Goal: Check status: Check status

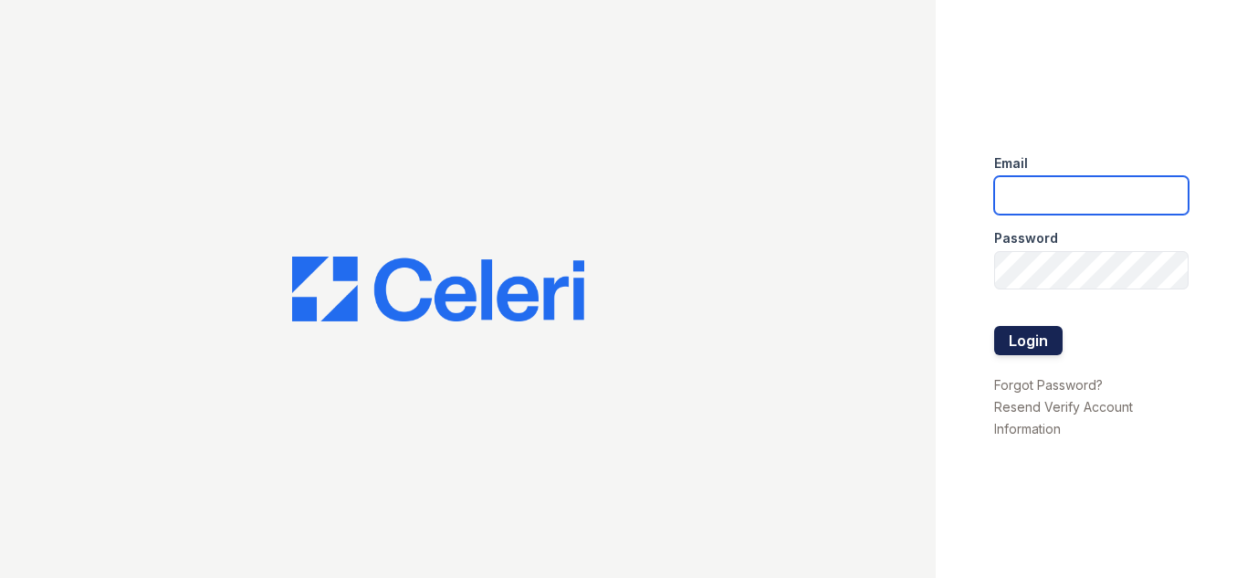
type input "[EMAIL_ADDRESS][DOMAIN_NAME]"
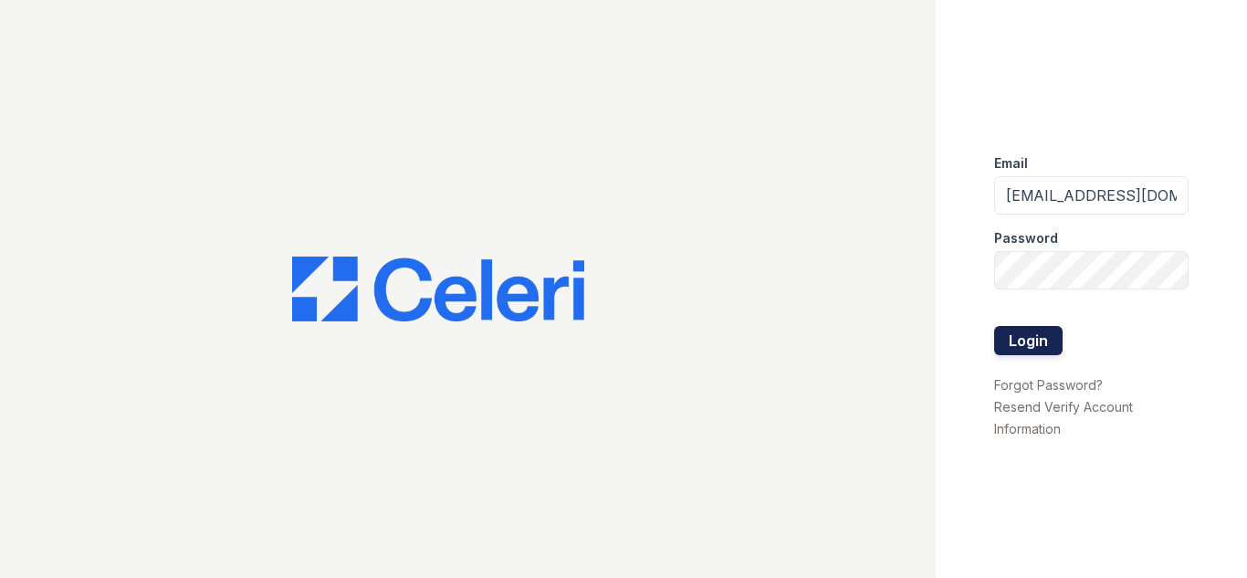
click at [1031, 347] on button "Login" at bounding box center [1028, 340] width 68 height 29
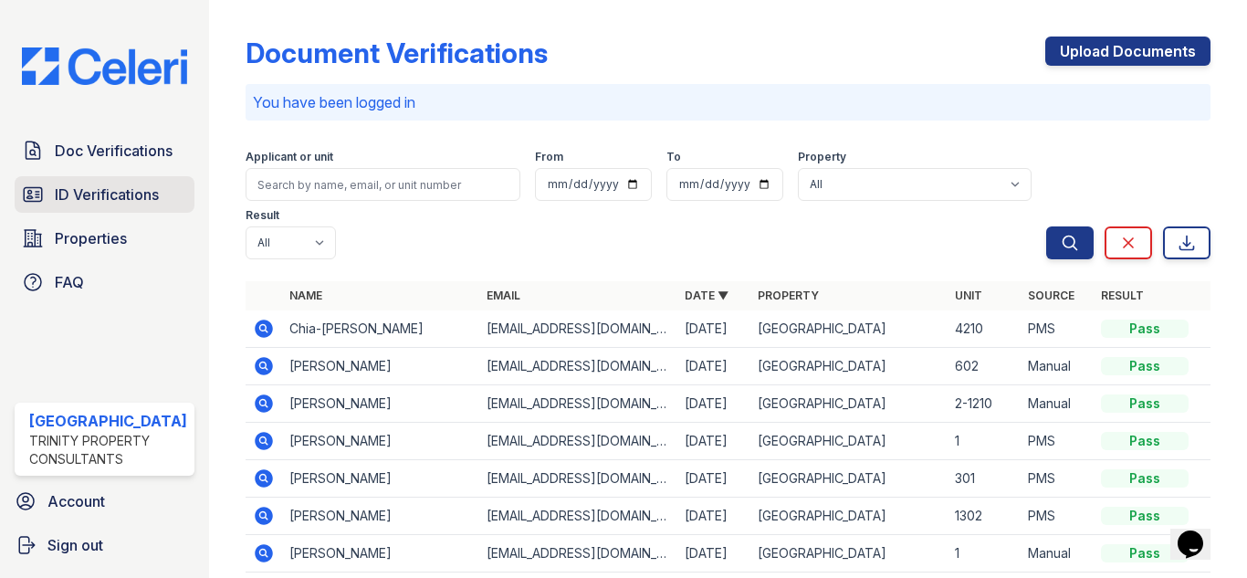
click at [125, 189] on span "ID Verifications" at bounding box center [107, 194] width 104 height 22
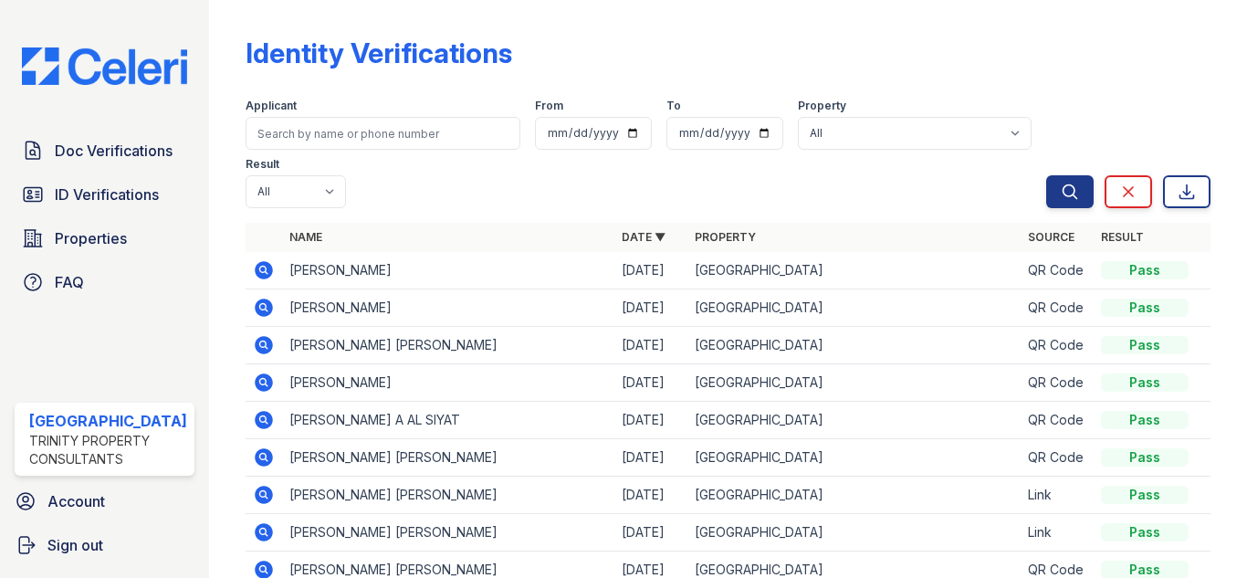
click at [255, 265] on icon at bounding box center [264, 270] width 18 height 18
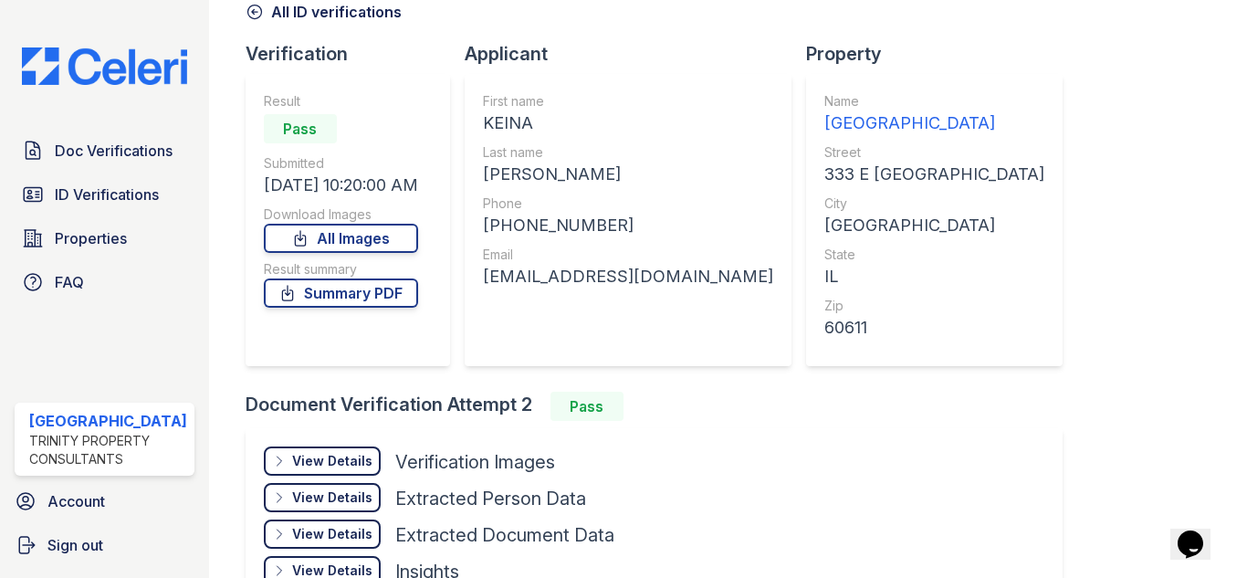
scroll to position [183, 0]
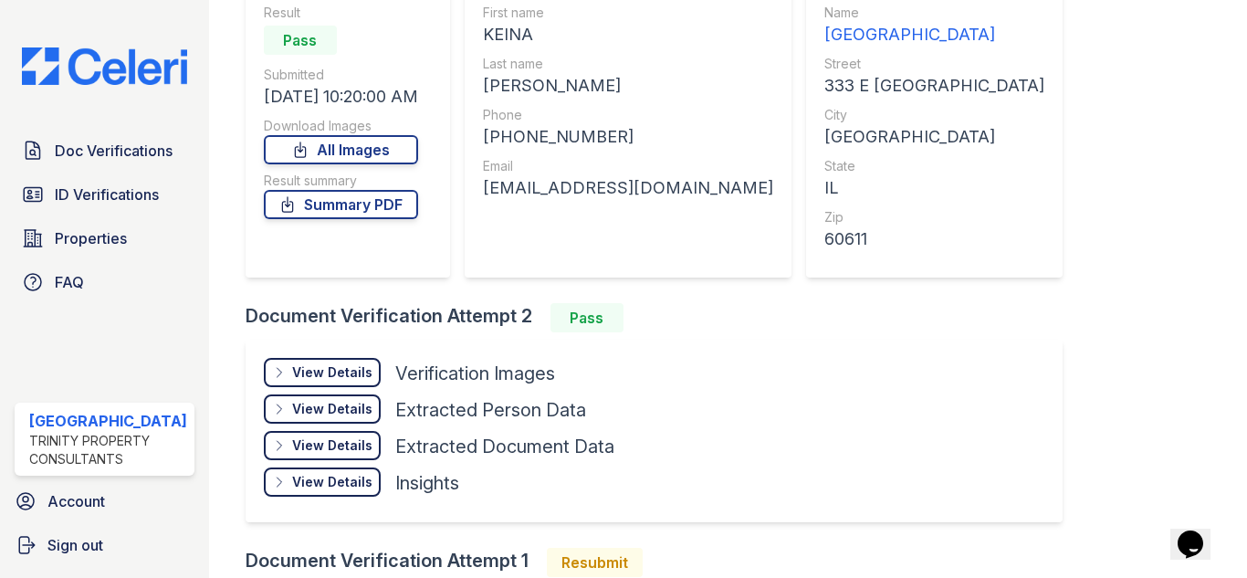
click at [351, 368] on div "View Details" at bounding box center [332, 372] width 80 height 18
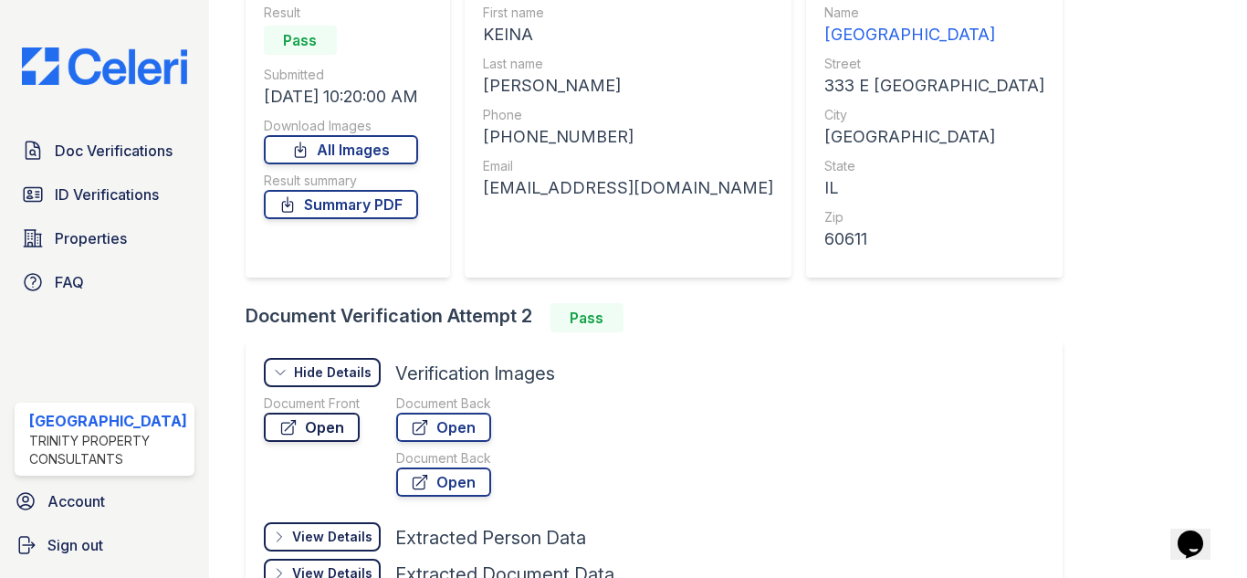
click at [308, 427] on link "Open" at bounding box center [312, 427] width 96 height 29
click at [426, 421] on link "Open" at bounding box center [443, 427] width 95 height 29
click at [375, 205] on link "Summary PDF" at bounding box center [341, 204] width 154 height 29
click at [100, 180] on link "ID Verifications" at bounding box center [105, 194] width 180 height 37
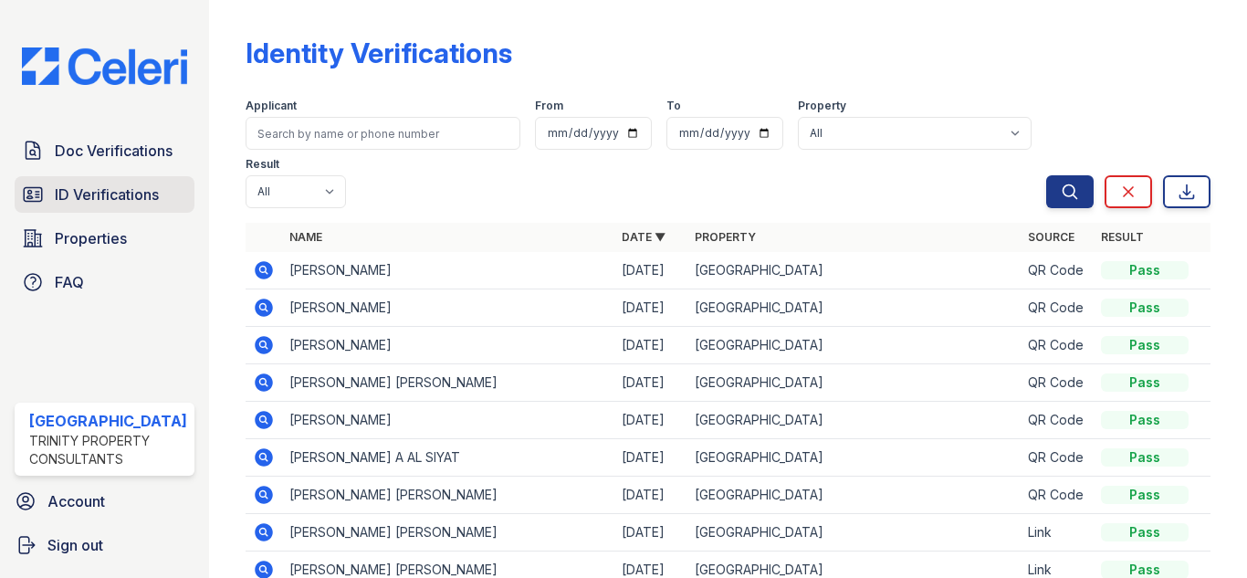
click at [75, 186] on span "ID Verifications" at bounding box center [107, 194] width 104 height 22
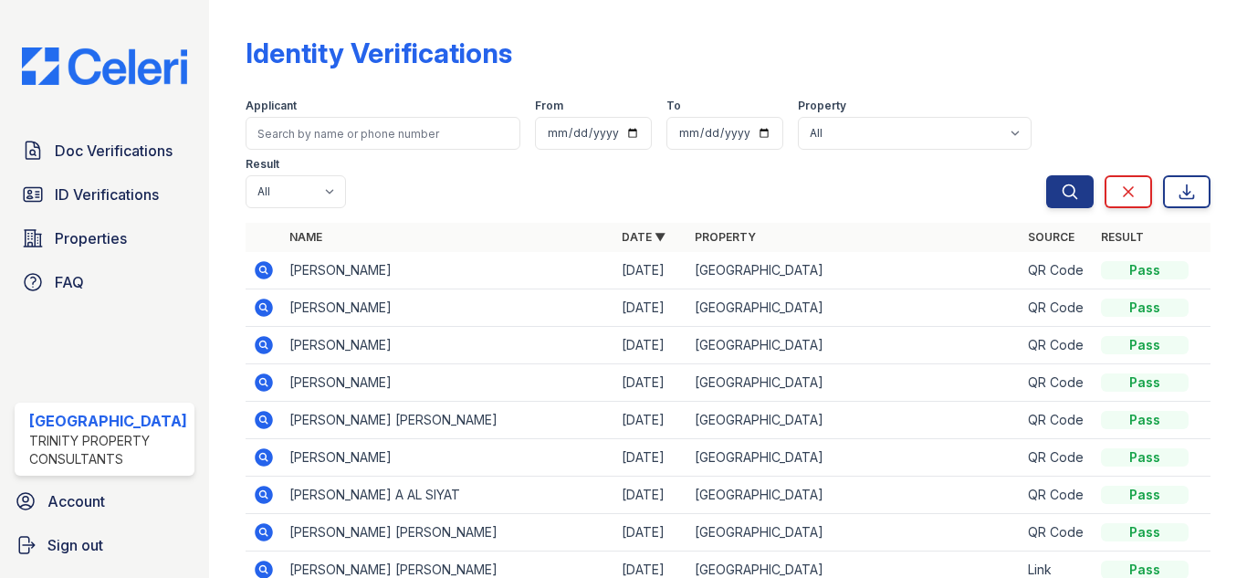
click at [253, 267] on icon at bounding box center [264, 270] width 22 height 22
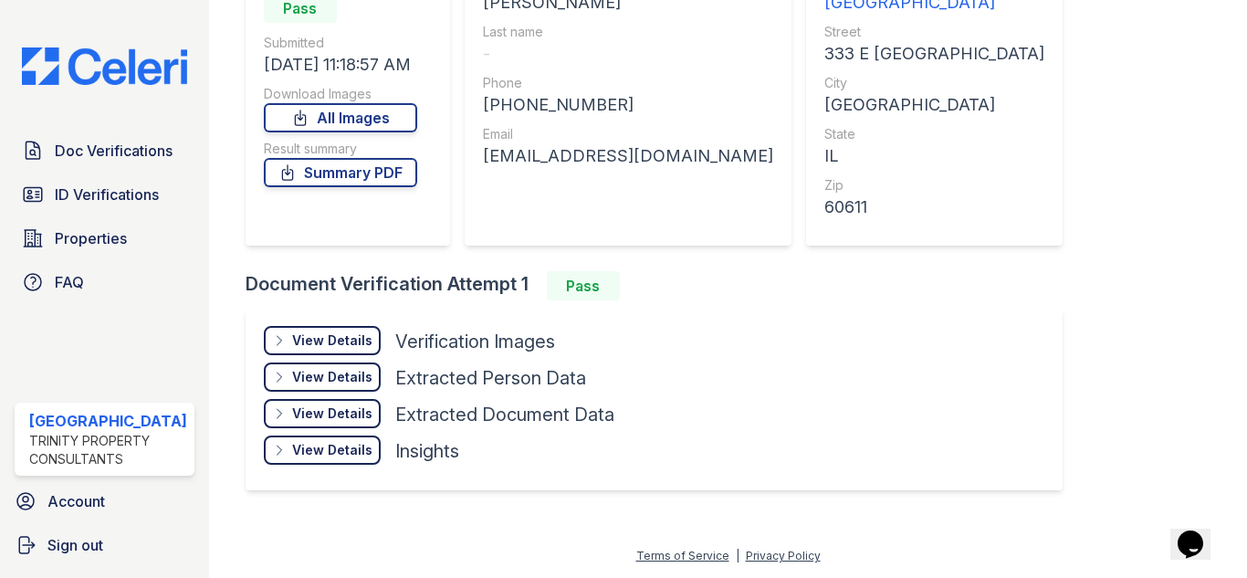
click at [292, 331] on div "View Details" at bounding box center [332, 340] width 80 height 18
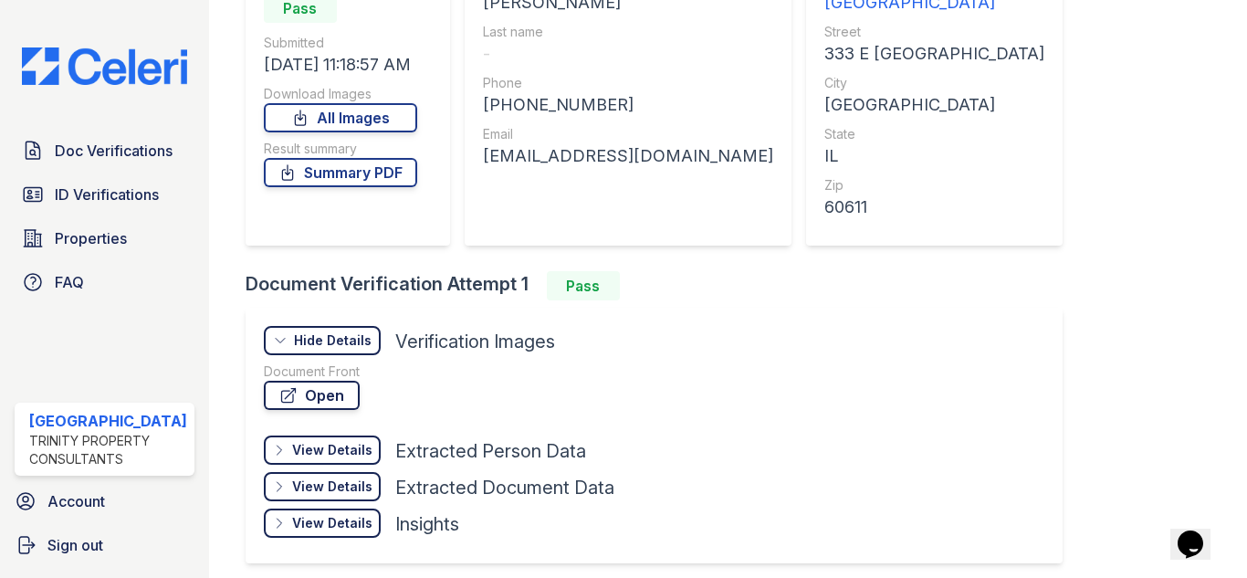
click at [311, 389] on link "Open" at bounding box center [312, 395] width 96 height 29
click at [311, 173] on link "Summary PDF" at bounding box center [340, 172] width 153 height 29
click at [96, 193] on span "ID Verifications" at bounding box center [107, 194] width 104 height 22
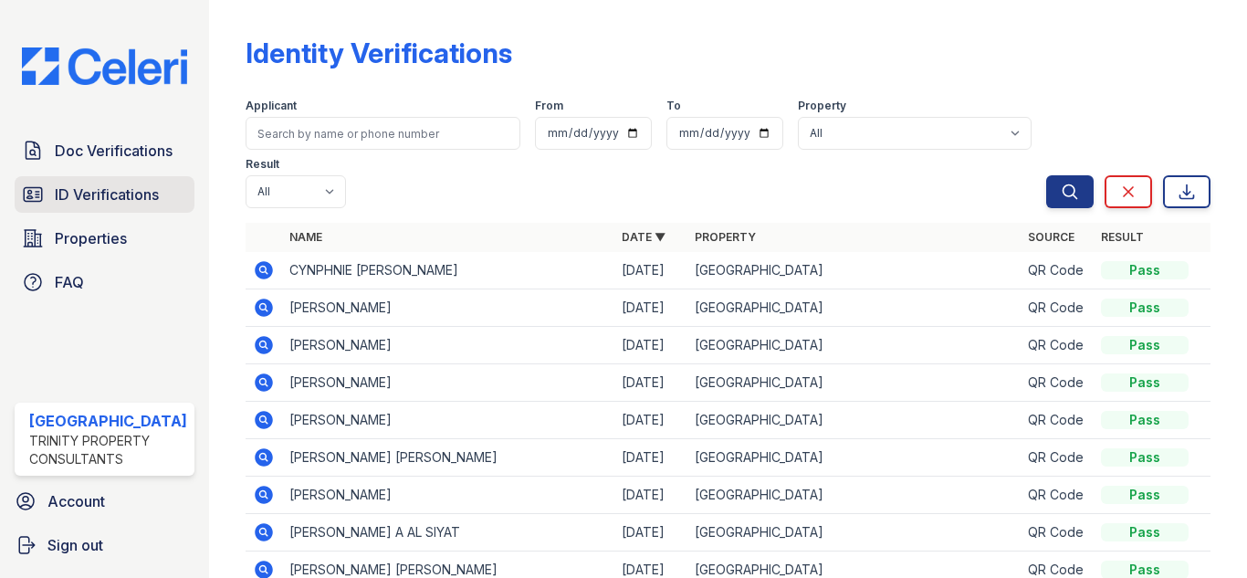
click at [64, 187] on span "ID Verifications" at bounding box center [107, 194] width 104 height 22
click at [85, 184] on span "ID Verifications" at bounding box center [107, 194] width 104 height 22
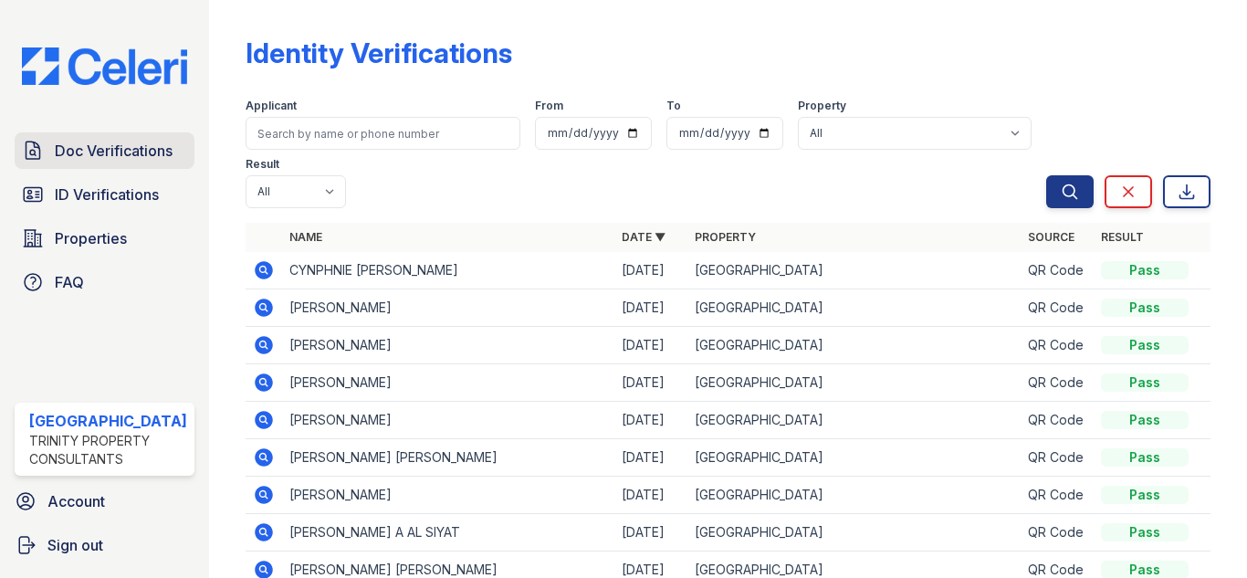
drag, startPoint x: 73, startPoint y: 152, endPoint x: 83, endPoint y: 152, distance: 10.1
click at [73, 150] on span "Doc Verifications" at bounding box center [114, 151] width 118 height 22
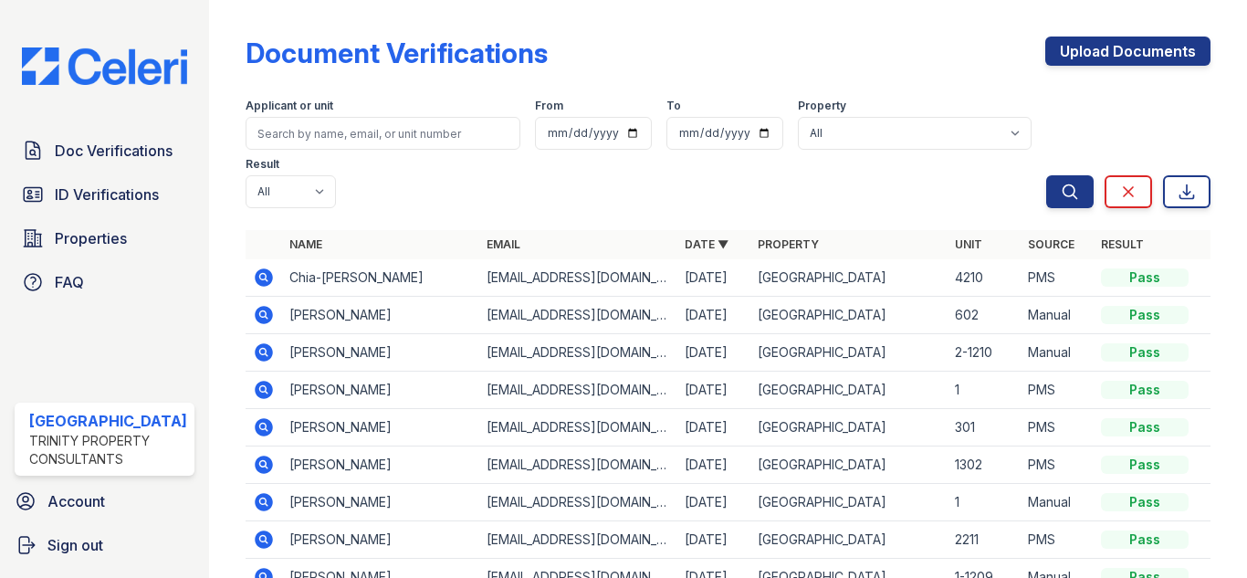
click at [89, 189] on span "ID Verifications" at bounding box center [107, 194] width 104 height 22
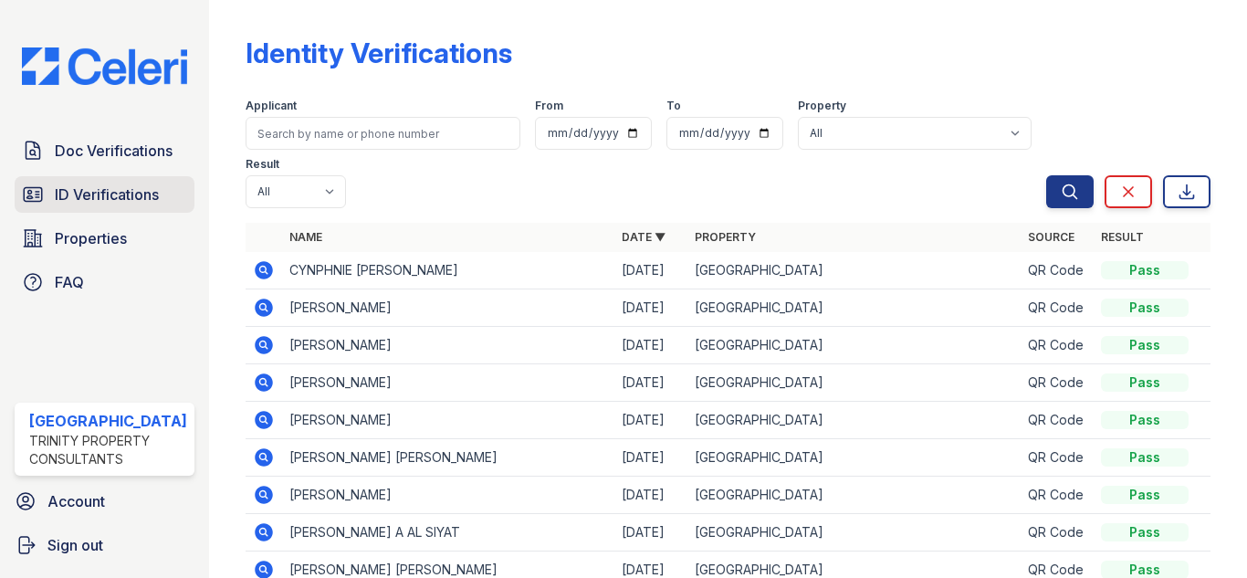
click at [119, 177] on link "ID Verifications" at bounding box center [105, 194] width 180 height 37
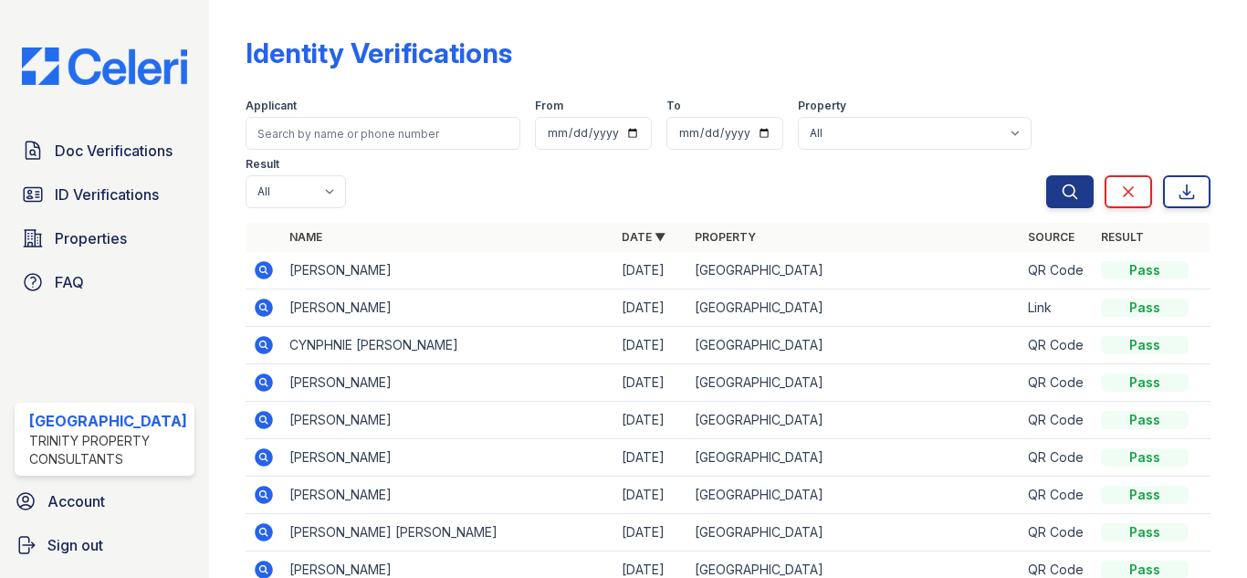
click at [257, 269] on icon at bounding box center [264, 270] width 18 height 18
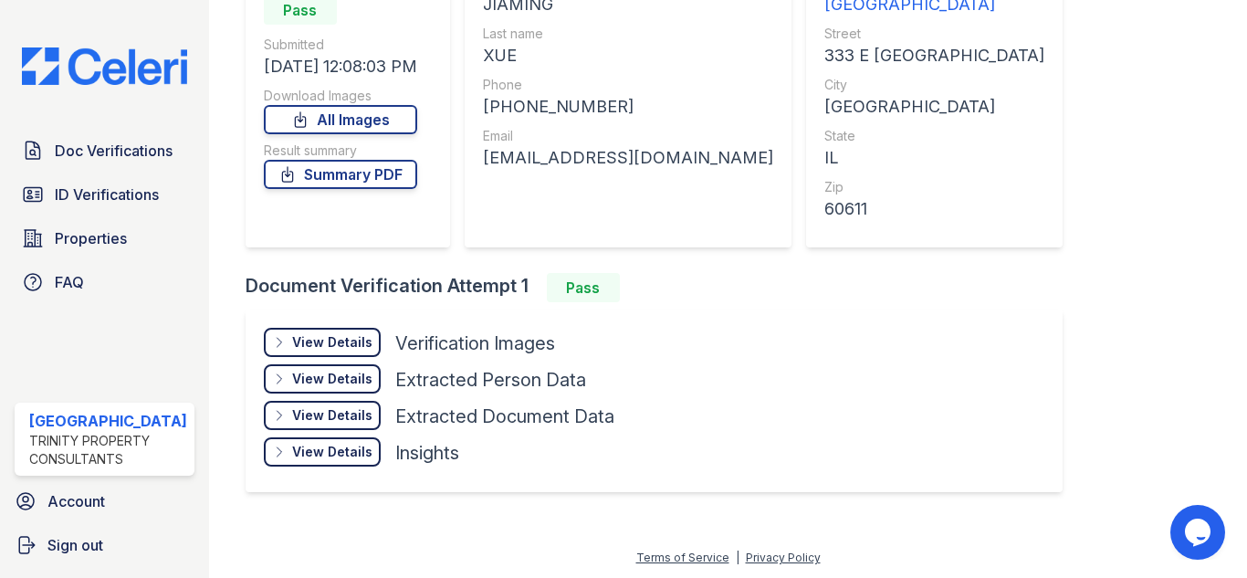
scroll to position [214, 0]
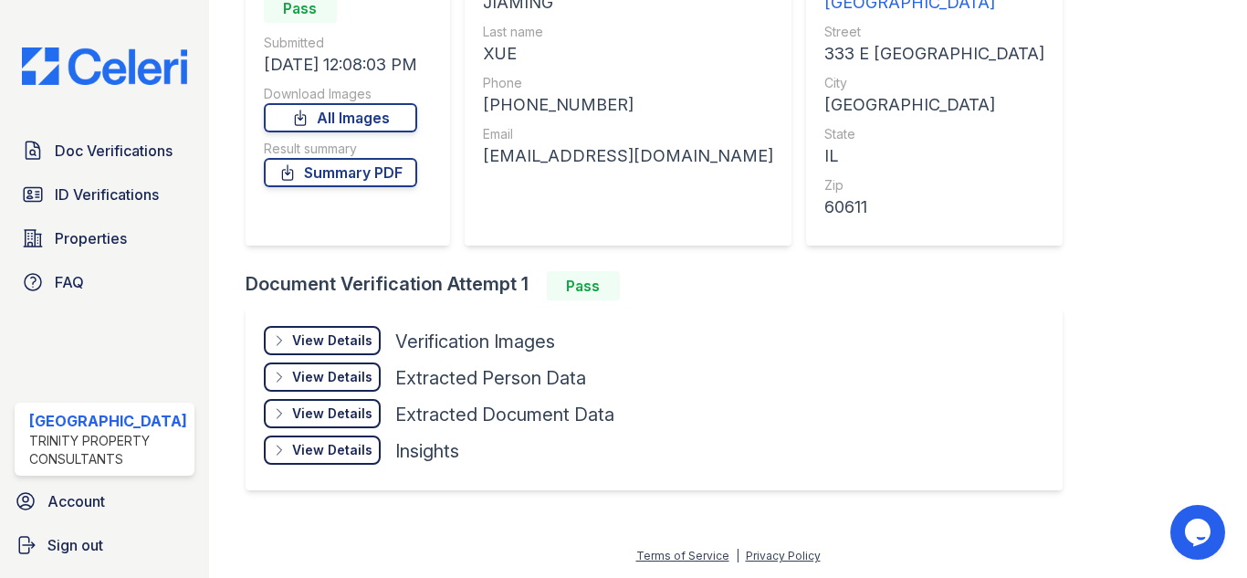
click at [320, 340] on div "View Details" at bounding box center [332, 340] width 80 height 18
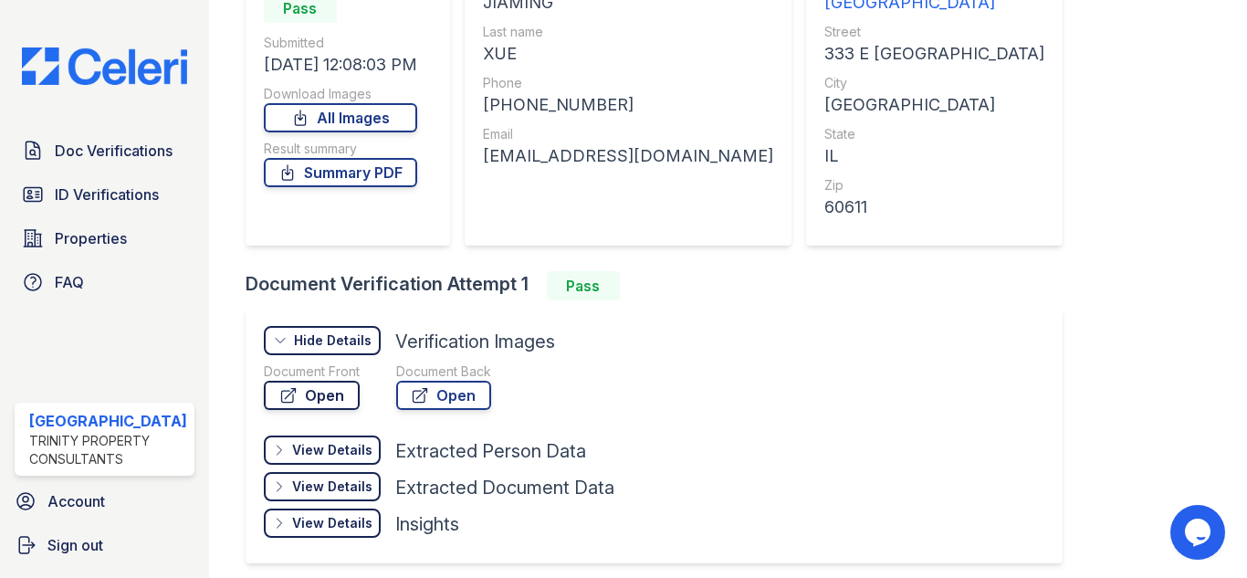
click at [327, 398] on link "Open" at bounding box center [312, 395] width 96 height 29
click at [446, 387] on link "Open" at bounding box center [443, 395] width 95 height 29
click at [330, 178] on link "Summary PDF" at bounding box center [340, 172] width 153 height 29
click at [78, 197] on span "ID Verifications" at bounding box center [107, 194] width 104 height 22
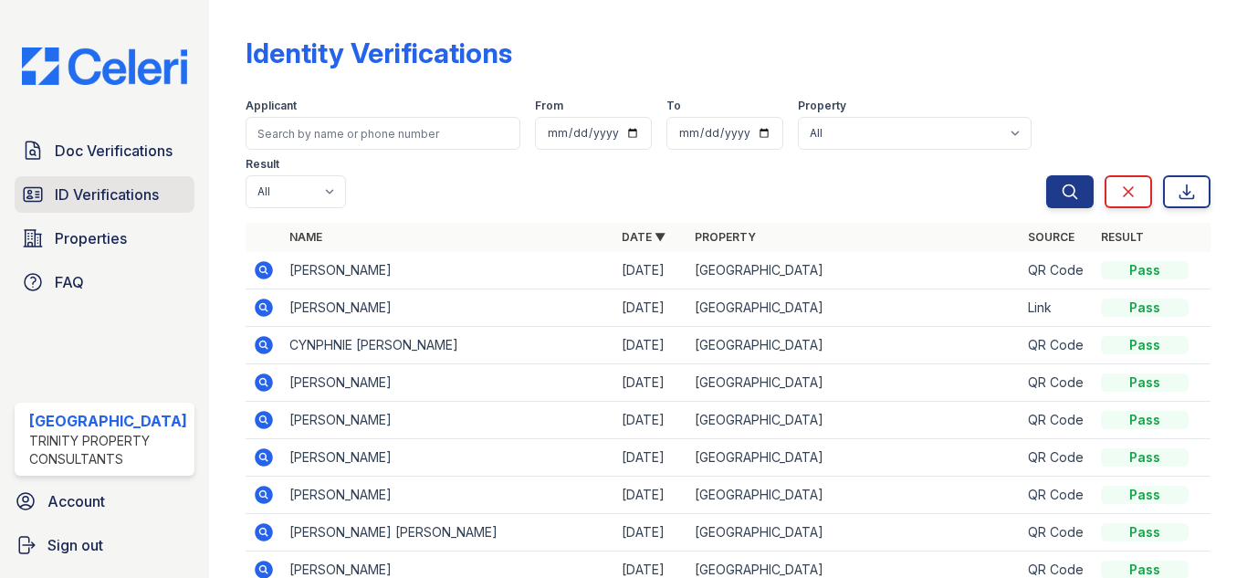
click at [131, 194] on span "ID Verifications" at bounding box center [107, 194] width 104 height 22
click at [255, 309] on icon at bounding box center [264, 307] width 18 height 18
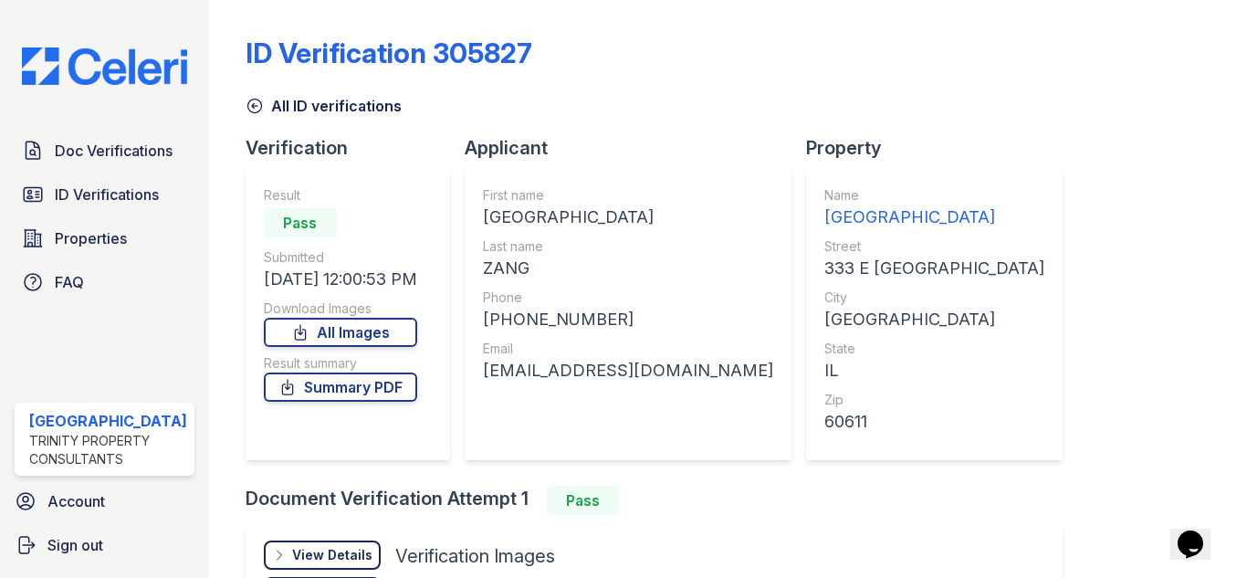
scroll to position [214, 0]
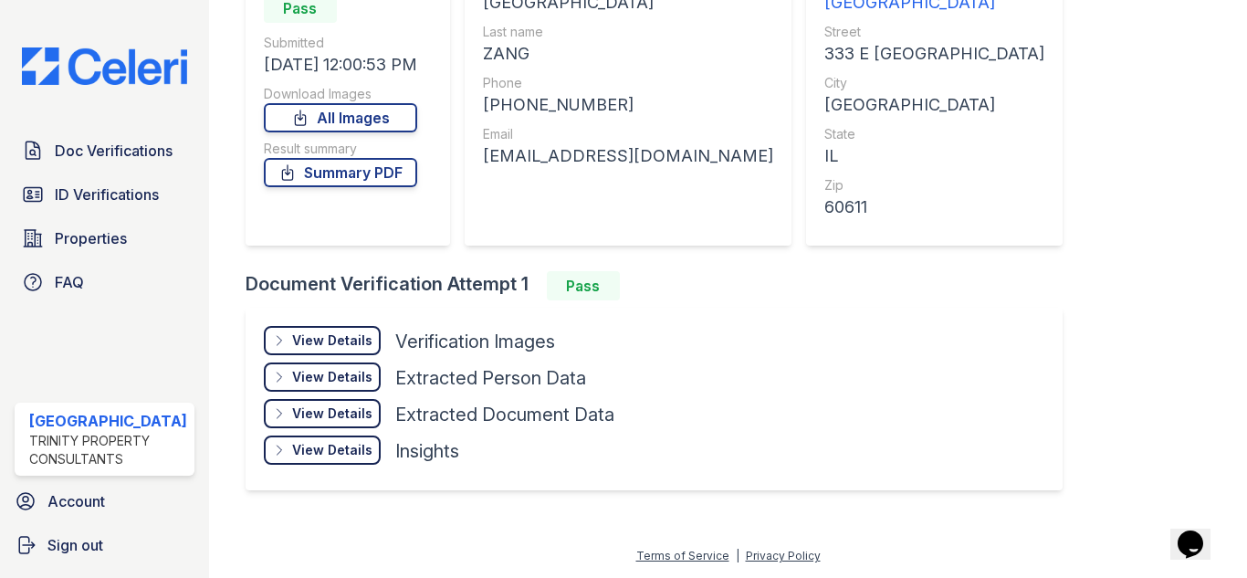
click at [319, 341] on div "View Details" at bounding box center [332, 340] width 80 height 18
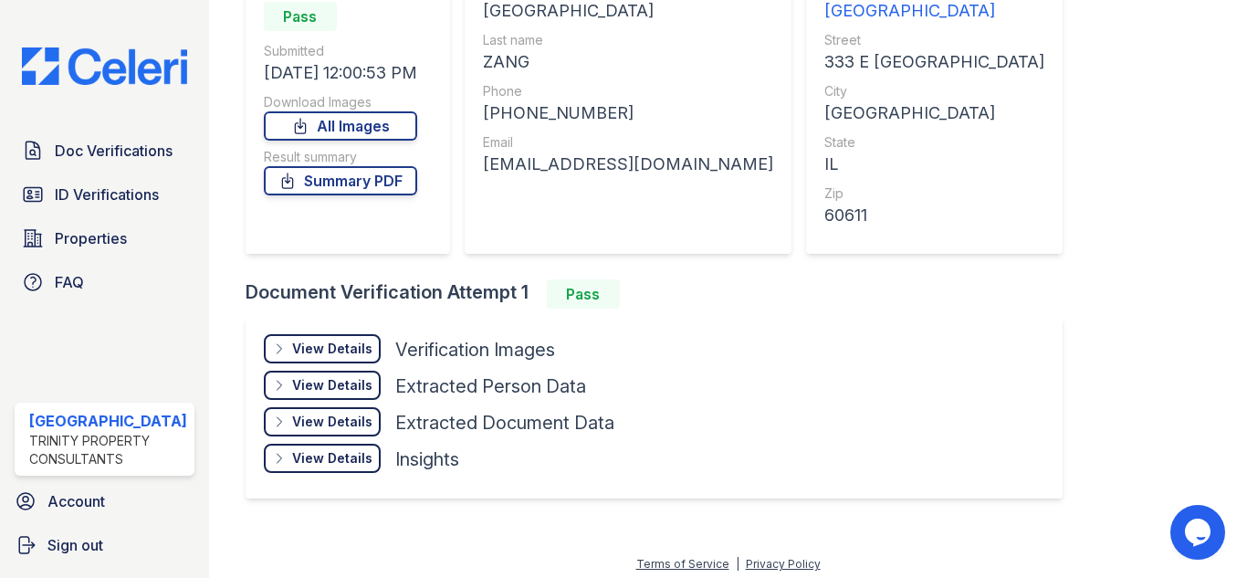
scroll to position [214, 0]
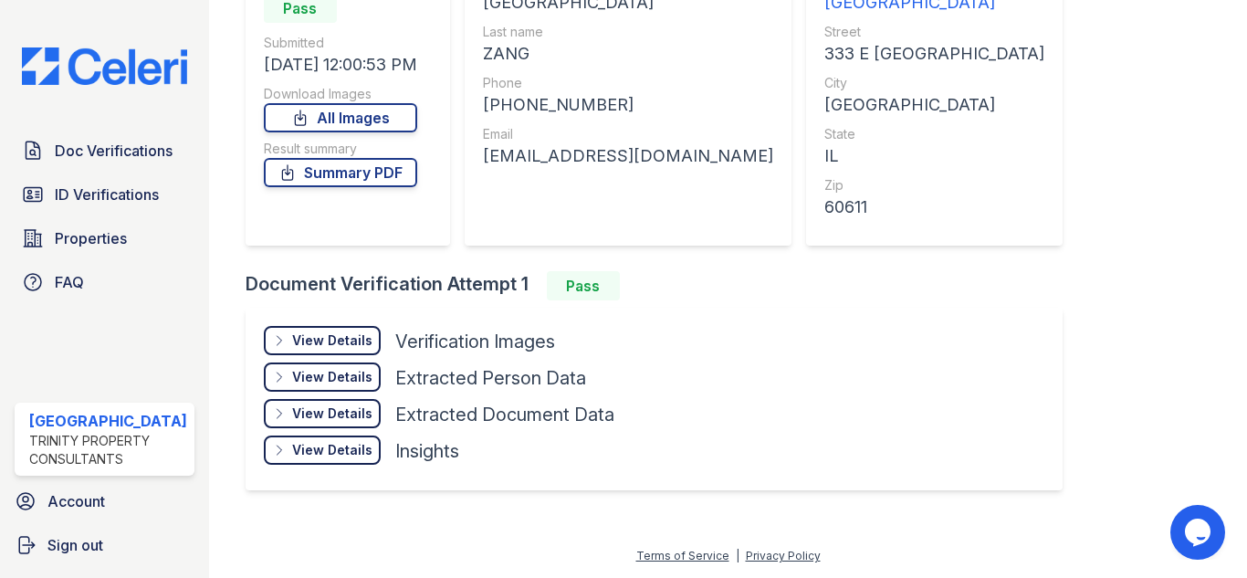
drag, startPoint x: 335, startPoint y: 340, endPoint x: 348, endPoint y: 343, distance: 13.3
click at [335, 340] on div "View Details" at bounding box center [332, 340] width 80 height 18
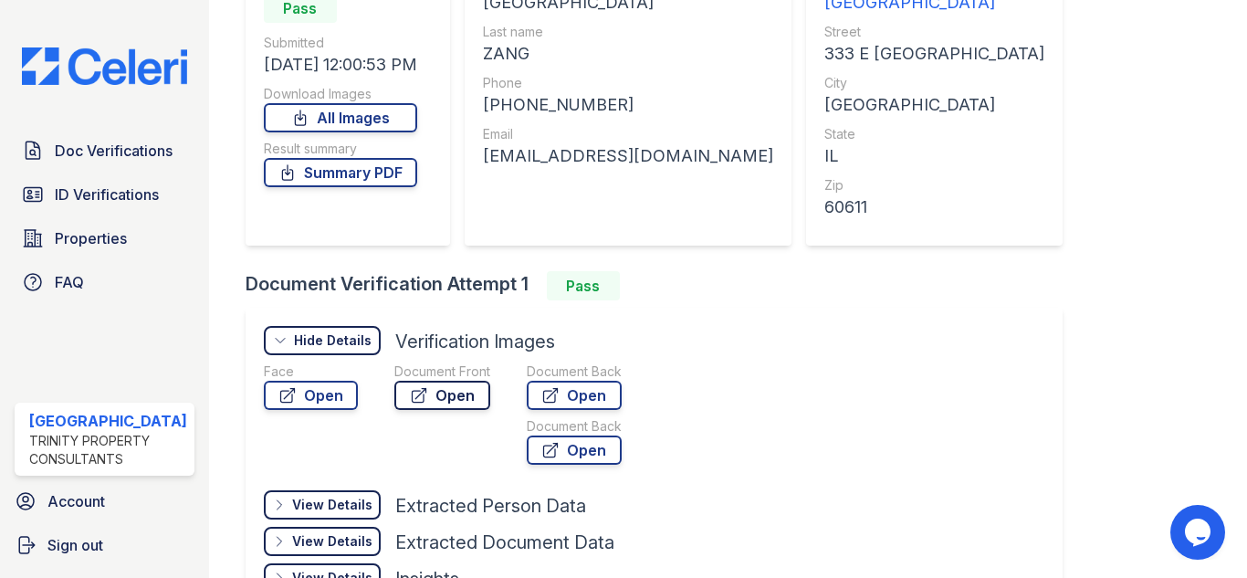
click at [444, 395] on link "Open" at bounding box center [442, 395] width 96 height 29
click at [583, 391] on link "Open" at bounding box center [574, 395] width 95 height 29
click at [304, 173] on link "Summary PDF" at bounding box center [340, 172] width 153 height 29
click at [66, 199] on span "ID Verifications" at bounding box center [107, 194] width 104 height 22
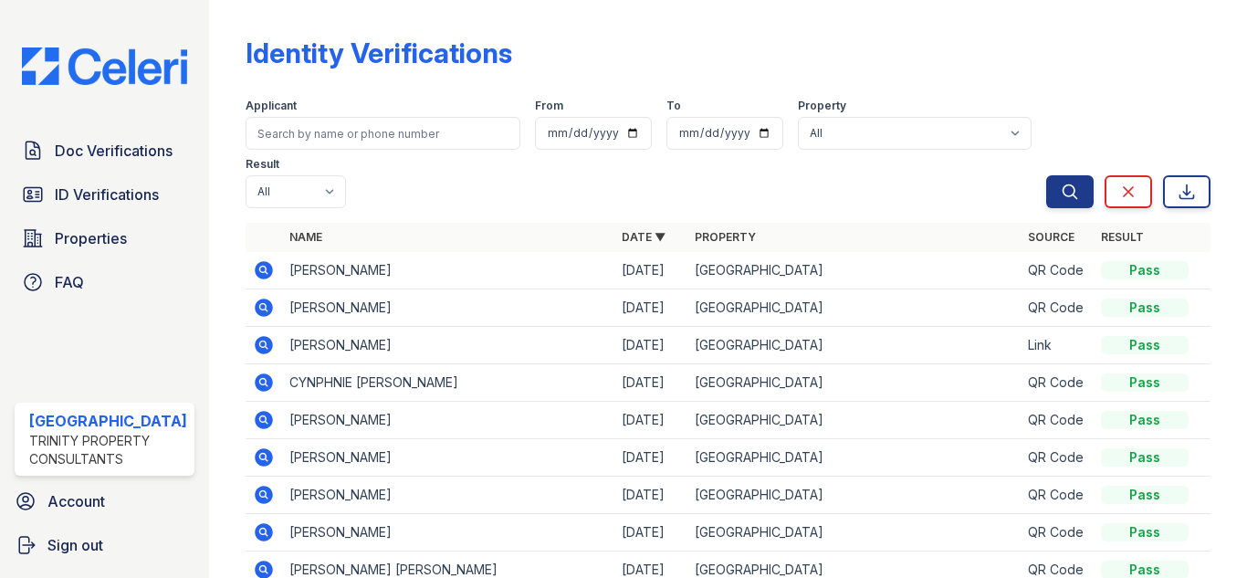
click at [257, 266] on icon at bounding box center [264, 270] width 18 height 18
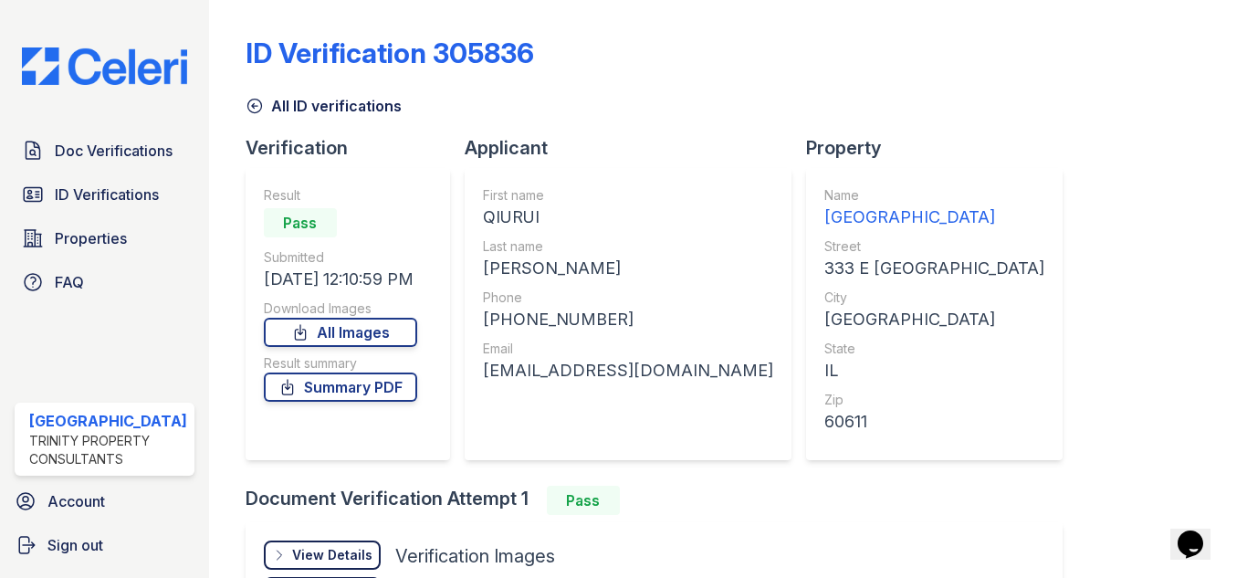
scroll to position [214, 0]
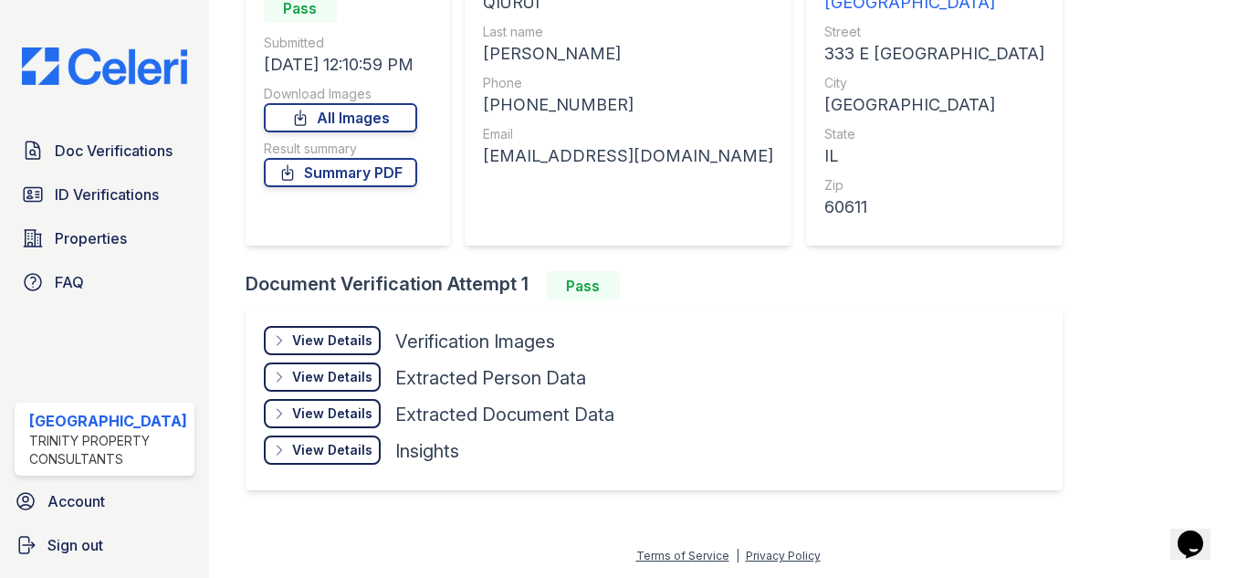
click at [354, 350] on div "View Details Details" at bounding box center [322, 340] width 117 height 29
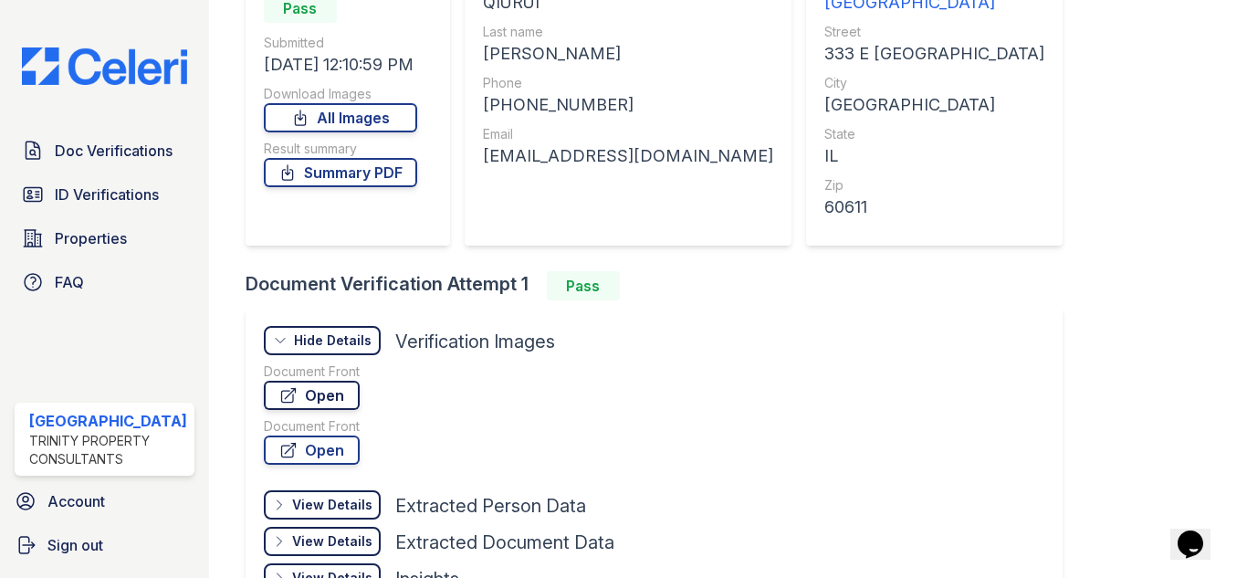
click at [339, 389] on link "Open" at bounding box center [312, 395] width 96 height 29
click at [376, 173] on link "Summary PDF" at bounding box center [340, 172] width 153 height 29
drag, startPoint x: 109, startPoint y: 183, endPoint x: 101, endPoint y: 189, distance: 9.7
click at [107, 185] on span "ID Verifications" at bounding box center [107, 194] width 104 height 22
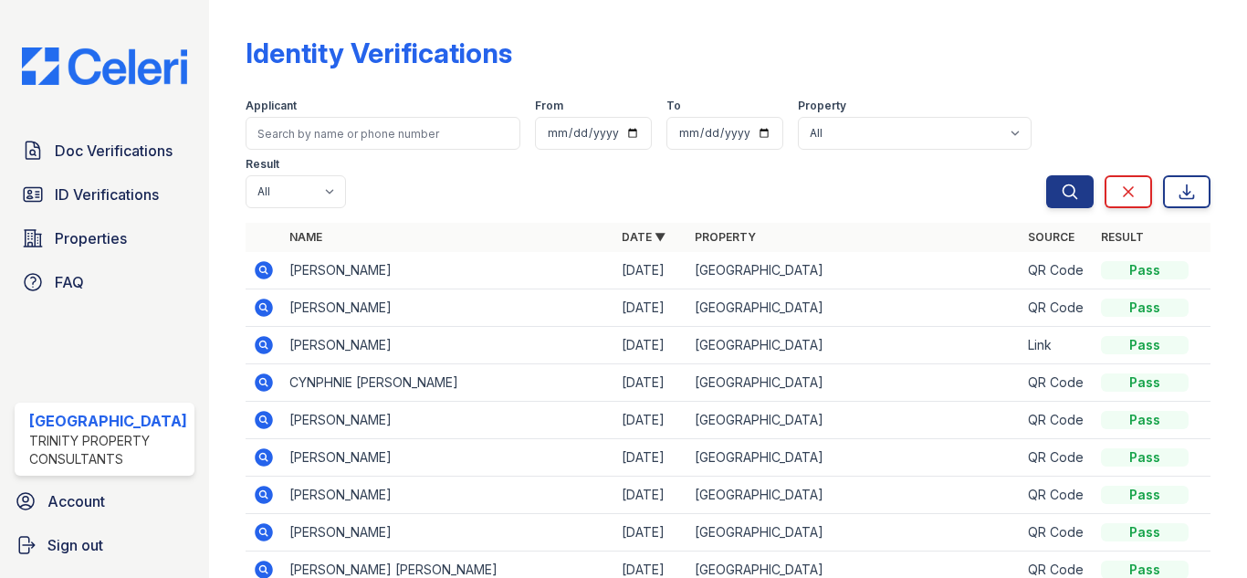
click at [253, 381] on icon at bounding box center [264, 382] width 22 height 22
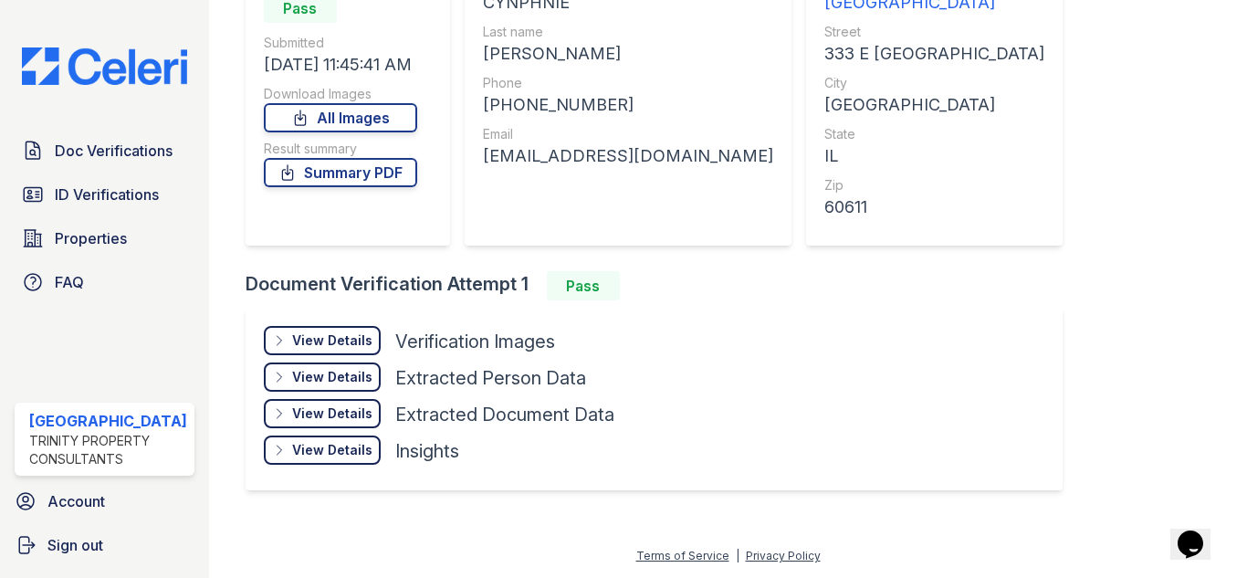
drag, startPoint x: 297, startPoint y: 342, endPoint x: 402, endPoint y: 371, distance: 109.0
click at [298, 342] on div "View Details" at bounding box center [332, 340] width 80 height 18
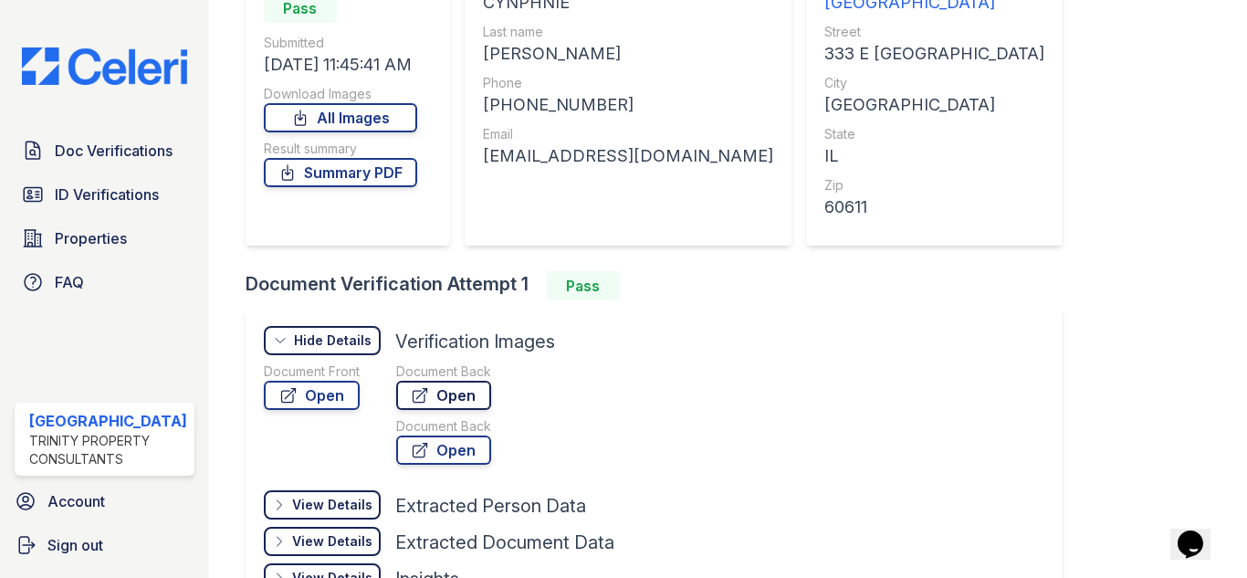
click at [441, 392] on link "Open" at bounding box center [443, 395] width 95 height 29
click at [284, 396] on icon at bounding box center [288, 396] width 14 height 14
click at [298, 162] on link "Summary PDF" at bounding box center [340, 172] width 153 height 29
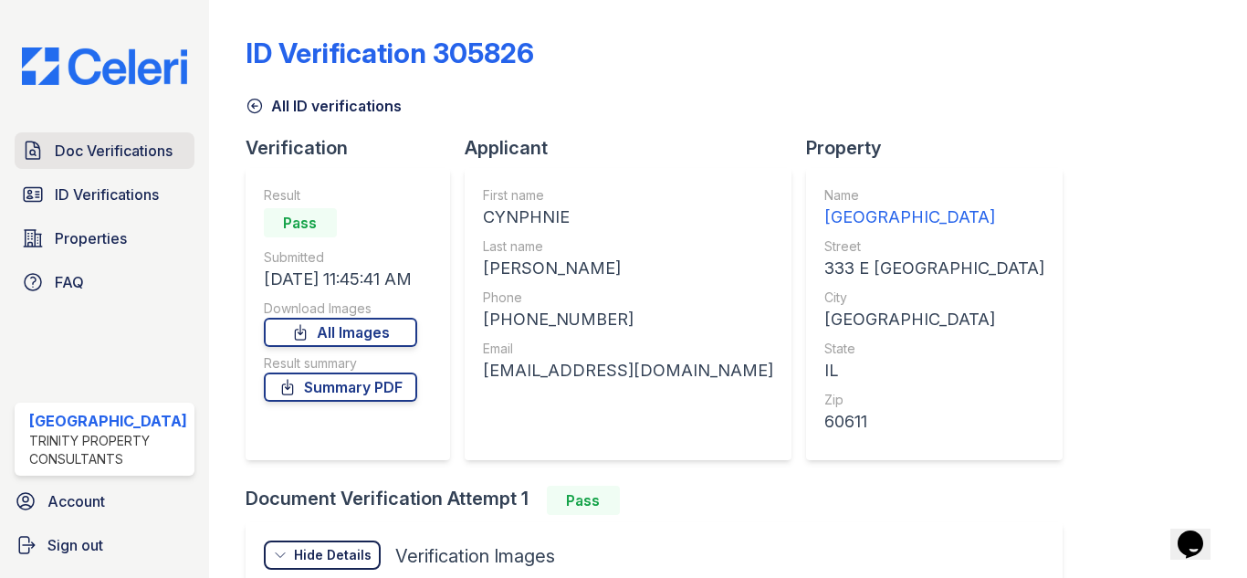
click at [128, 149] on span "Doc Verifications" at bounding box center [114, 151] width 118 height 22
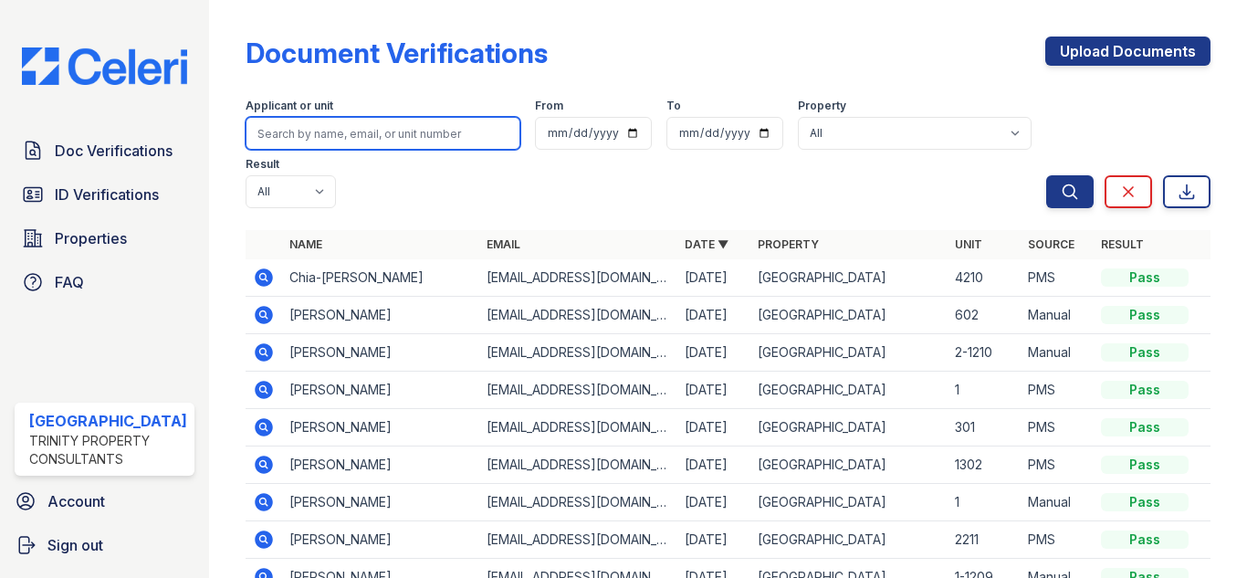
drag, startPoint x: 309, startPoint y: 136, endPoint x: 309, endPoint y: 126, distance: 10.1
click at [310, 131] on input "search" at bounding box center [383, 133] width 275 height 33
type input "[PERSON_NAME]"
click at [1046, 175] on button "Search" at bounding box center [1069, 191] width 47 height 33
